Goal: Task Accomplishment & Management: Complete application form

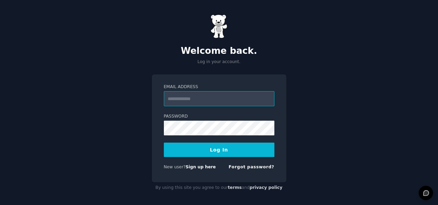
type input "**********"
click at [227, 152] on button "Log In" at bounding box center [219, 150] width 111 height 14
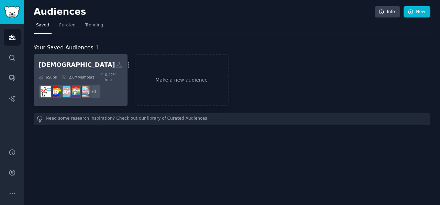
click at [90, 66] on h2 "[DEMOGRAPHIC_DATA] Custom Audience More" at bounding box center [80, 65] width 84 height 12
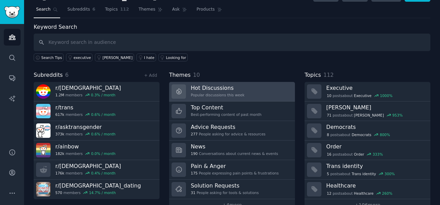
scroll to position [30, 0]
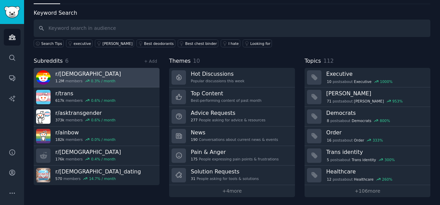
click at [98, 74] on h3 "r/ [DEMOGRAPHIC_DATA]" at bounding box center [88, 73] width 66 height 7
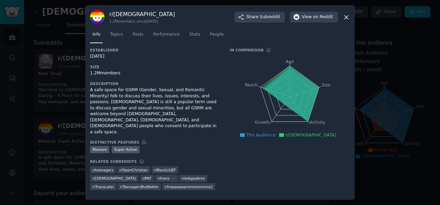
click at [345, 21] on icon at bounding box center [345, 17] width 7 height 7
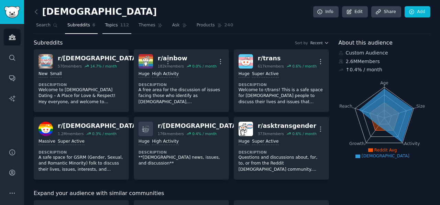
click at [120, 25] on span "112" at bounding box center [124, 25] width 9 height 6
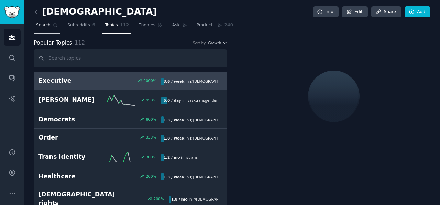
click at [43, 25] on span "Search" at bounding box center [43, 25] width 14 height 6
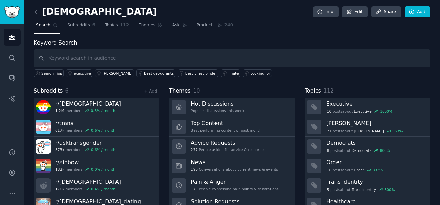
click at [41, 12] on link at bounding box center [38, 12] width 9 height 11
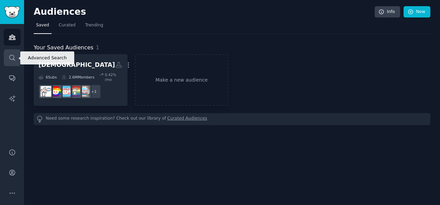
click at [14, 54] on icon "Sidebar" at bounding box center [12, 57] width 7 height 7
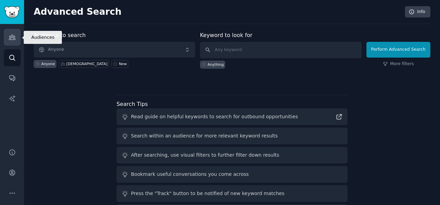
click at [18, 36] on link "Audiences" at bounding box center [12, 37] width 17 height 17
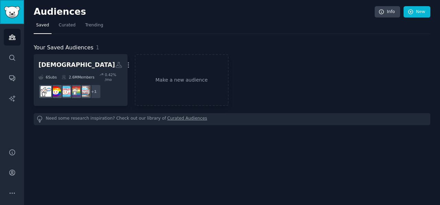
click at [11, 14] on img "Sidebar" at bounding box center [12, 12] width 16 height 12
click at [164, 75] on link "Make a new audience" at bounding box center [182, 80] width 94 height 52
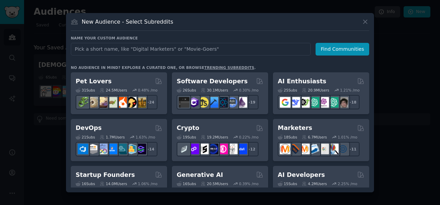
click at [161, 44] on input "text" at bounding box center [191, 49] width 240 height 13
type input "watchexchange"
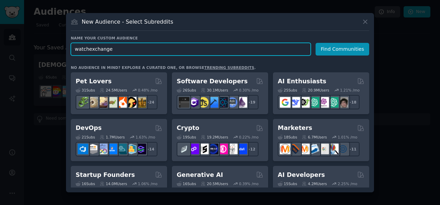
click at [260, 46] on input "watchexchange" at bounding box center [191, 49] width 240 height 13
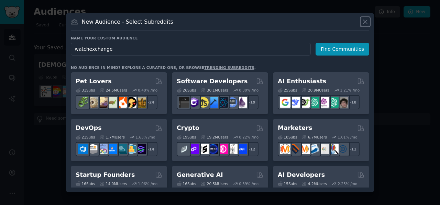
click at [367, 21] on icon at bounding box center [364, 21] width 7 height 7
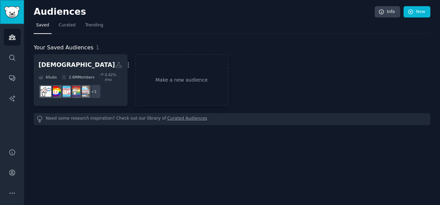
click at [14, 15] on img "Sidebar" at bounding box center [12, 12] width 16 height 12
click at [68, 28] on span "Curated" at bounding box center [67, 25] width 17 height 6
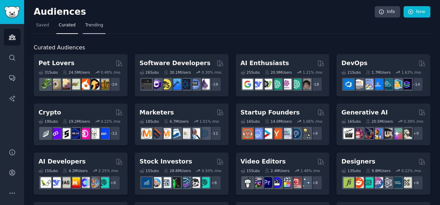
click at [89, 28] on link "Trending" at bounding box center [94, 27] width 23 height 14
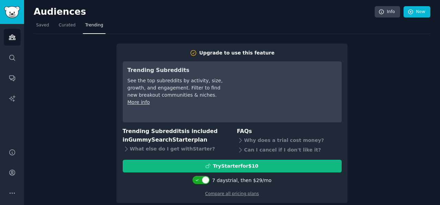
click at [151, 27] on nav "Saved Curated Trending" at bounding box center [232, 27] width 396 height 14
click at [421, 14] on link "New" at bounding box center [416, 12] width 27 height 12
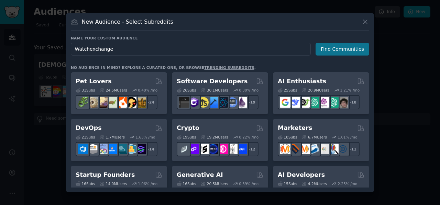
type input "Watchexchange"
click at [358, 47] on button "Find Communities" at bounding box center [342, 49] width 54 height 13
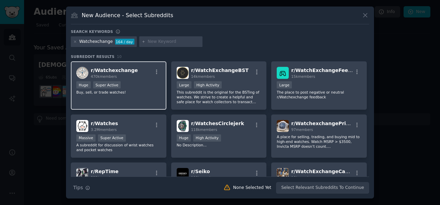
click at [139, 80] on div "r/ Watchexchange 470k members Huge Super Active Buy, sell, or trade watches!" at bounding box center [118, 85] width 95 height 48
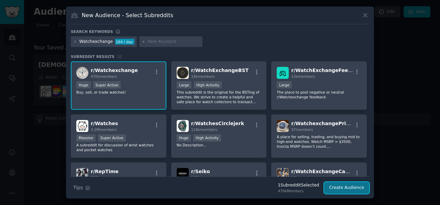
click at [350, 189] on button "Create Audience" at bounding box center [346, 188] width 45 height 12
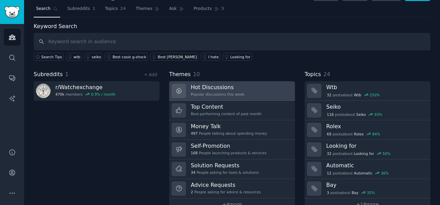
scroll to position [30, 0]
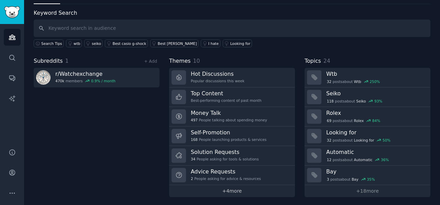
click at [226, 192] on link "+ 4 more" at bounding box center [232, 191] width 126 height 12
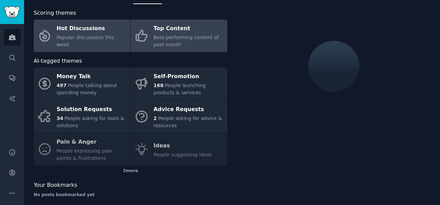
click at [161, 45] on span "Best-performing content of past month" at bounding box center [185, 41] width 65 height 13
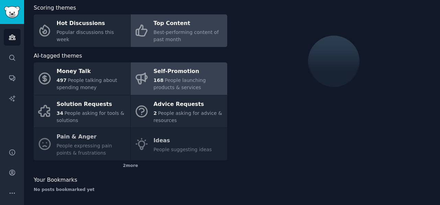
scroll to position [37, 0]
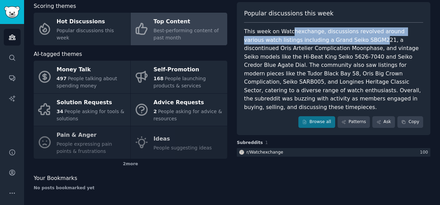
drag, startPoint x: 288, startPoint y: 29, endPoint x: 335, endPoint y: 41, distance: 48.9
click at [335, 41] on div "This week on Watchexchange, discussions revolved around various watch listings …" at bounding box center [333, 69] width 179 height 84
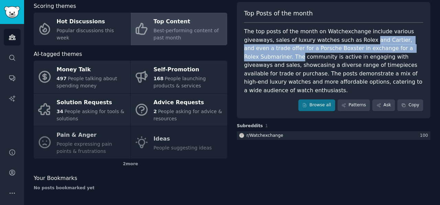
drag, startPoint x: 335, startPoint y: 41, endPoint x: 385, endPoint y: 52, distance: 51.2
click at [385, 52] on div "The top posts of the month on Watchexchange include various giveaways, sales of…" at bounding box center [333, 60] width 179 height 67
click at [181, 23] on div "Top Content" at bounding box center [188, 21] width 70 height 11
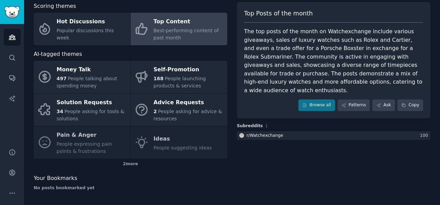
click at [270, 35] on div "The top posts of the month on Watchexchange include various giveaways, sales of…" at bounding box center [333, 60] width 179 height 67
click at [299, 41] on div "The top posts of the month on Watchexchange include various giveaways, sales of…" at bounding box center [333, 60] width 179 height 67
click at [301, 40] on div "The top posts of the month on Watchexchange include various giveaways, sales of…" at bounding box center [333, 60] width 179 height 67
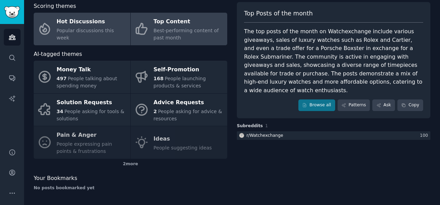
click at [92, 27] on div "Hot Discussions" at bounding box center [92, 21] width 70 height 11
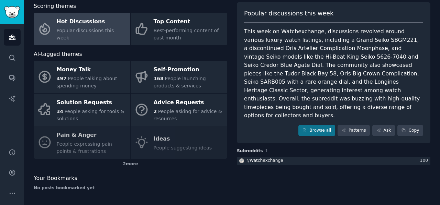
click at [135, 170] on div "Scoring themes Hot Discussions Popular discussions this week Top Content Best-p…" at bounding box center [130, 99] width 193 height 194
click at [129, 165] on div "2 more" at bounding box center [130, 164] width 193 height 11
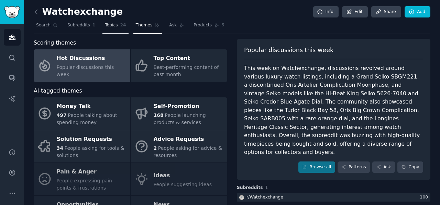
click at [109, 28] on span "Topics" at bounding box center [111, 25] width 13 height 6
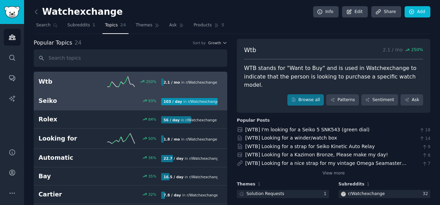
click at [78, 103] on h2 "Seiko" at bounding box center [68, 101] width 61 height 9
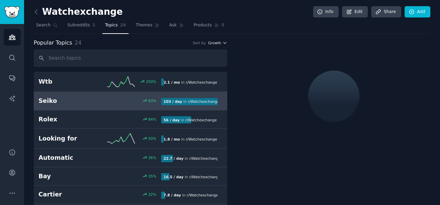
click at [218, 43] on span "Growth" at bounding box center [214, 43] width 13 height 5
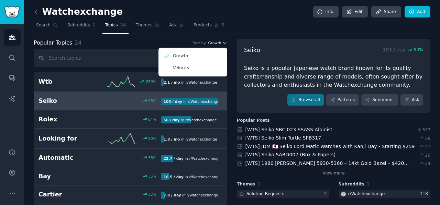
click at [218, 43] on span "Growth" at bounding box center [214, 43] width 13 height 5
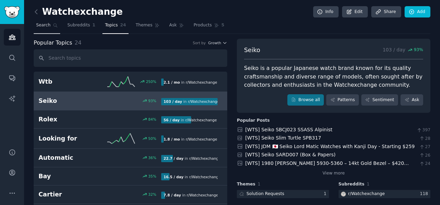
click at [38, 25] on span "Search" at bounding box center [43, 25] width 14 height 6
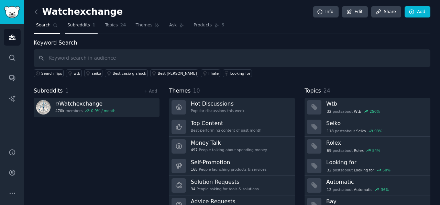
click at [79, 31] on link "Subreddits 1" at bounding box center [81, 27] width 33 height 14
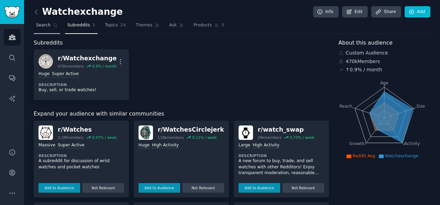
click at [54, 33] on link "Search" at bounding box center [47, 27] width 26 height 14
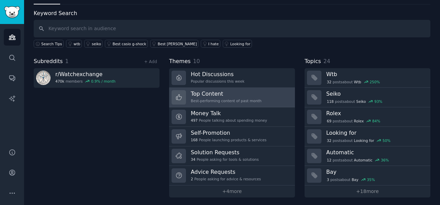
scroll to position [30, 0]
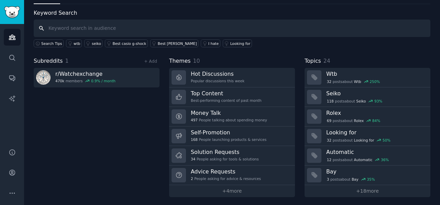
click at [141, 30] on input "text" at bounding box center [232, 29] width 396 height 18
type input "seiko"
click at [366, 192] on link "+ 18 more" at bounding box center [367, 191] width 126 height 12
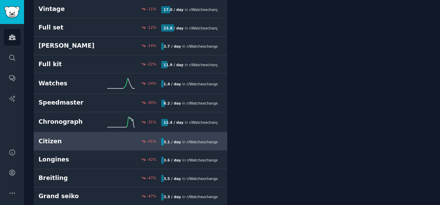
scroll to position [323, 0]
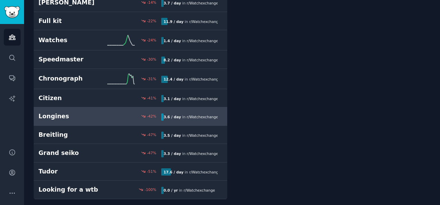
click at [76, 120] on link "Longines -42 % 3.6 / day in r/ Watchexchange" at bounding box center [130, 116] width 193 height 19
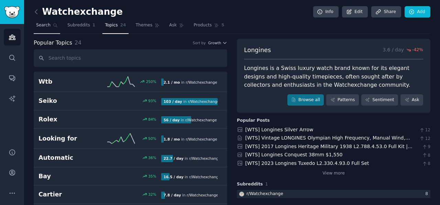
click at [40, 24] on span "Search" at bounding box center [43, 25] width 14 height 6
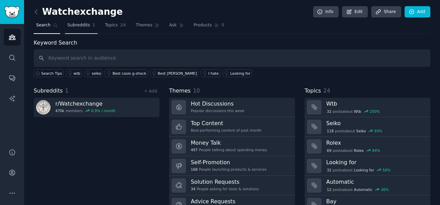
click at [76, 28] on link "Subreddits 1" at bounding box center [81, 27] width 33 height 14
